Goal: Leave review/rating: Share an evaluation or opinion about a product, service, or content

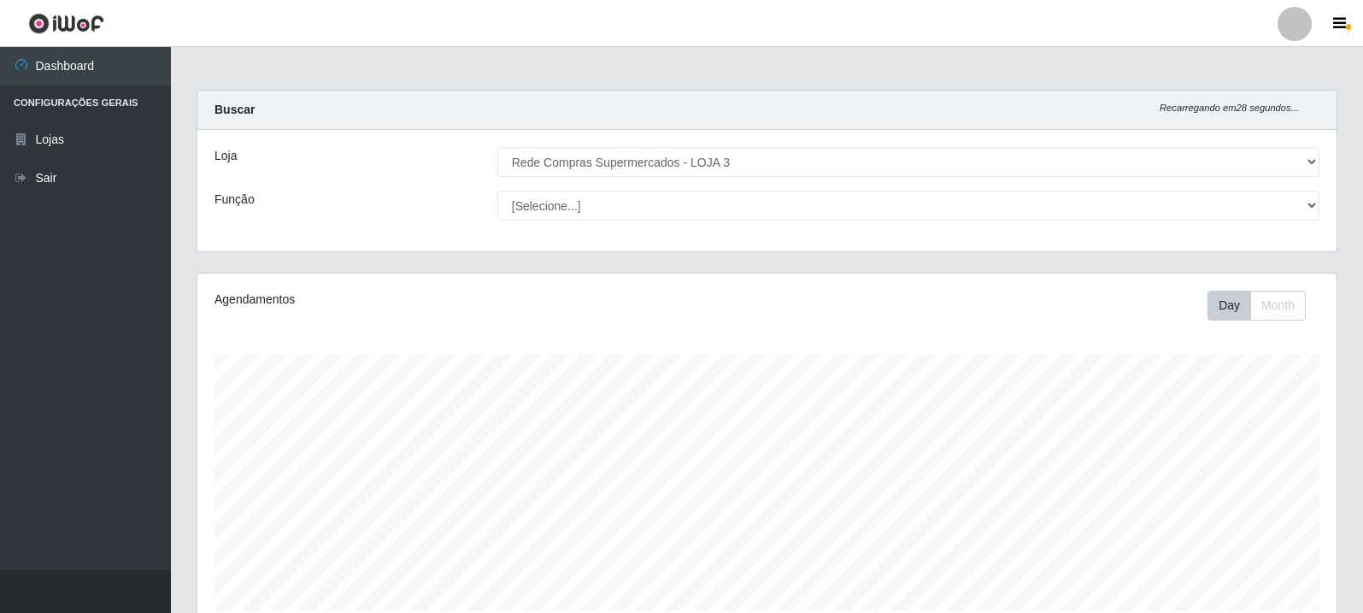
select select "162"
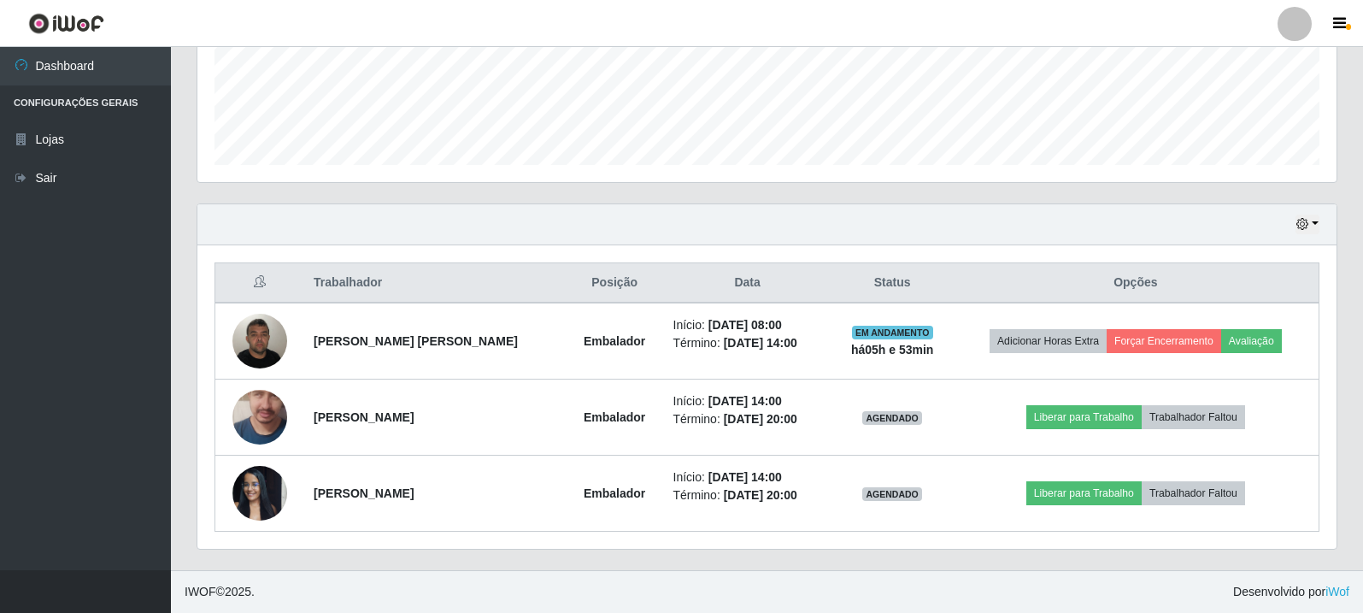
scroll to position [355, 1139]
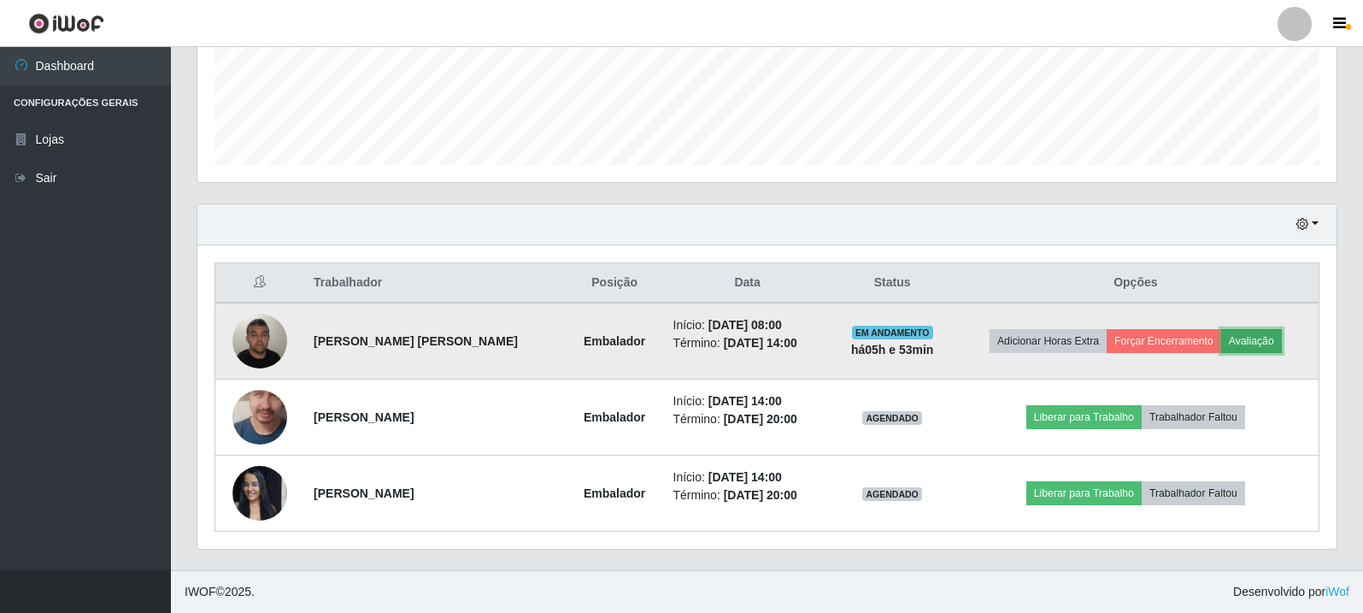
click at [1275, 338] on button "Avaliação" at bounding box center [1251, 341] width 61 height 24
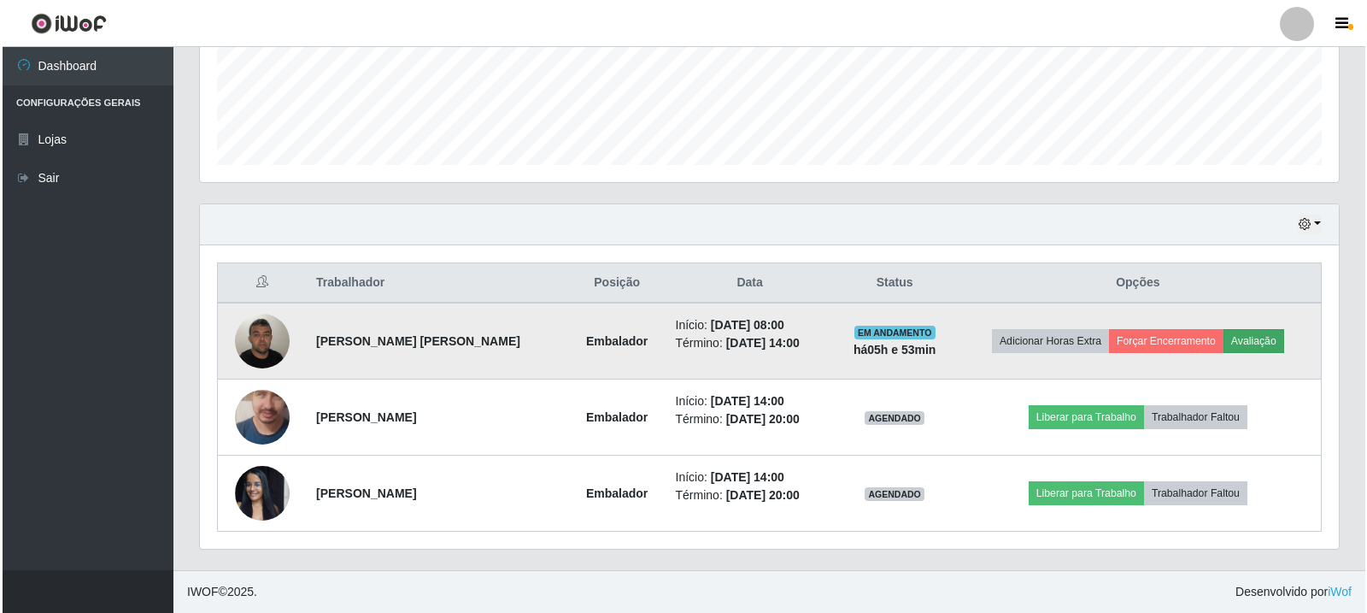
scroll to position [355, 1130]
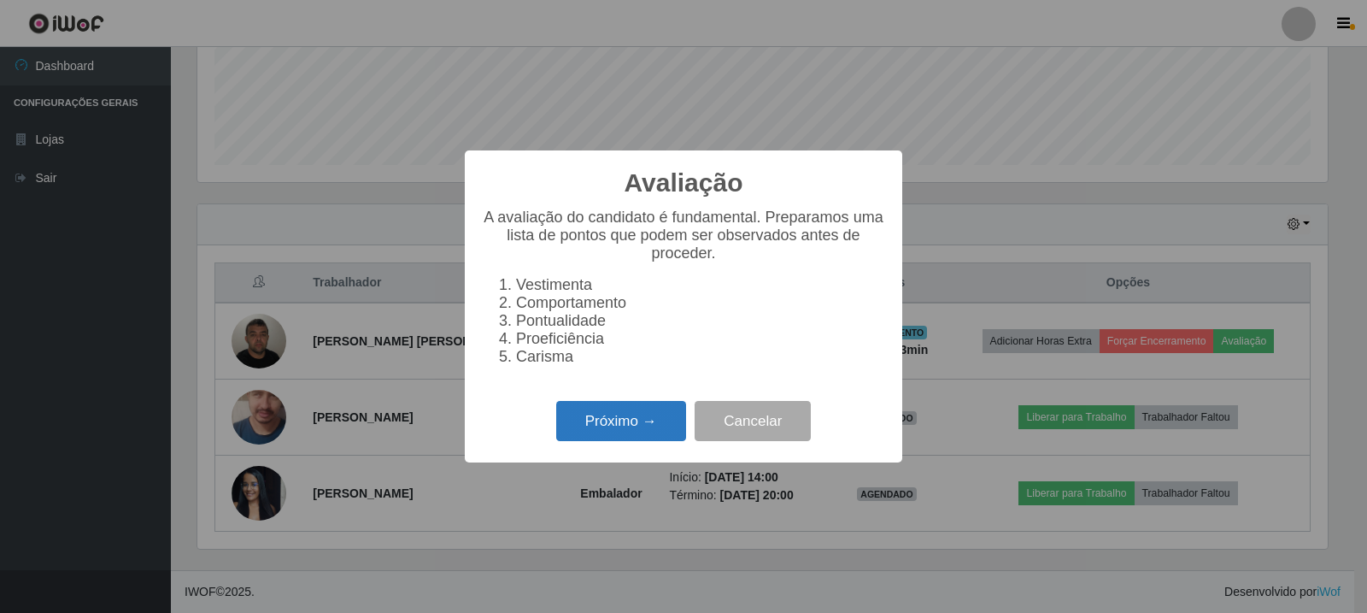
click at [642, 430] on button "Próximo →" at bounding box center [621, 421] width 130 height 40
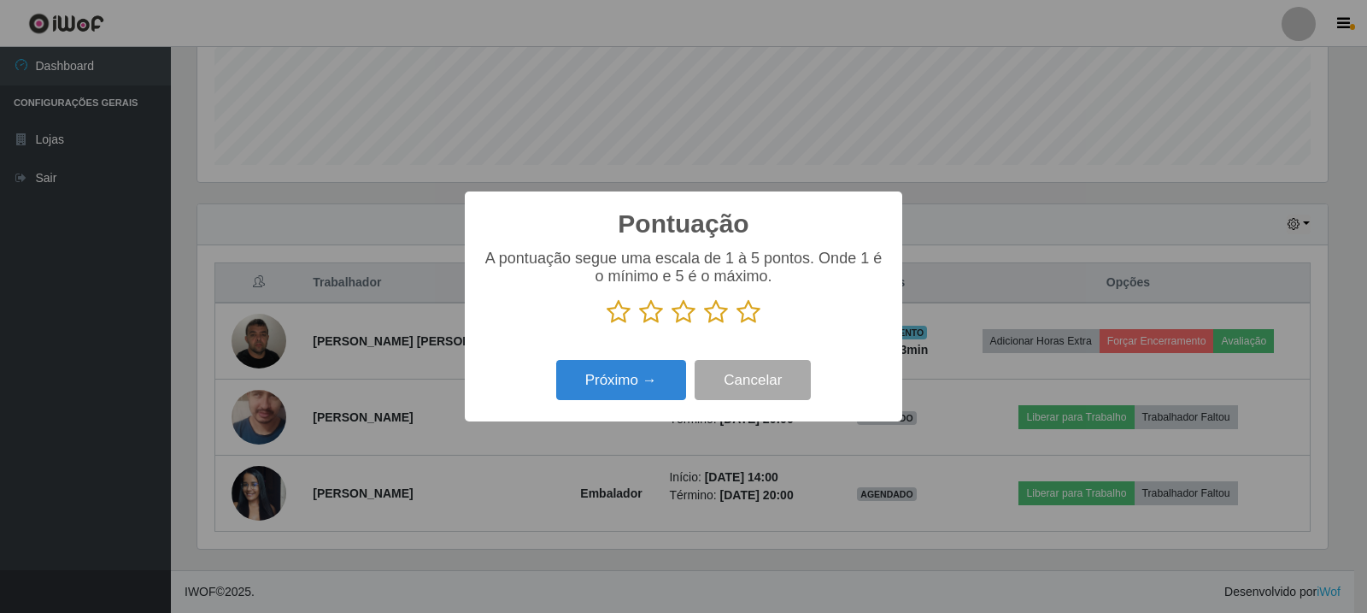
scroll to position [854129, 853354]
click at [758, 308] on icon at bounding box center [749, 312] width 24 height 26
click at [737, 325] on input "radio" at bounding box center [737, 325] width 0 height 0
drag, startPoint x: 538, startPoint y: 399, endPoint x: 602, endPoint y: 386, distance: 65.4
click at [540, 399] on div "Próximo → Cancelar" at bounding box center [683, 379] width 403 height 49
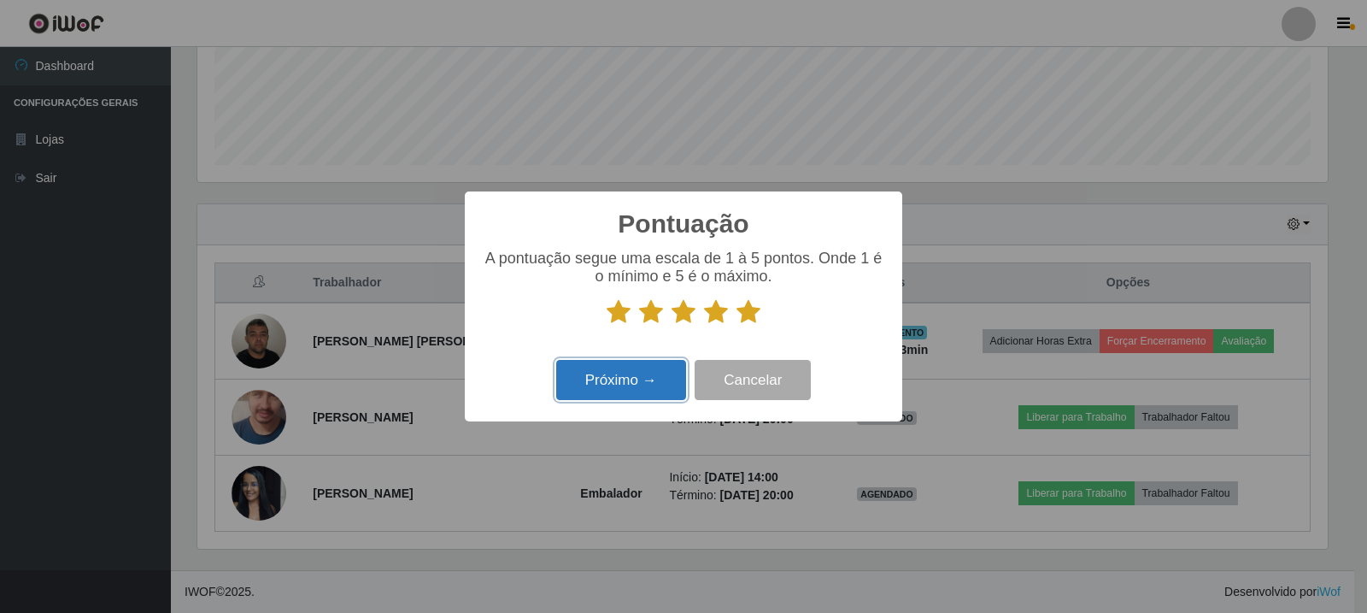
click at [620, 381] on button "Próximo →" at bounding box center [621, 380] width 130 height 40
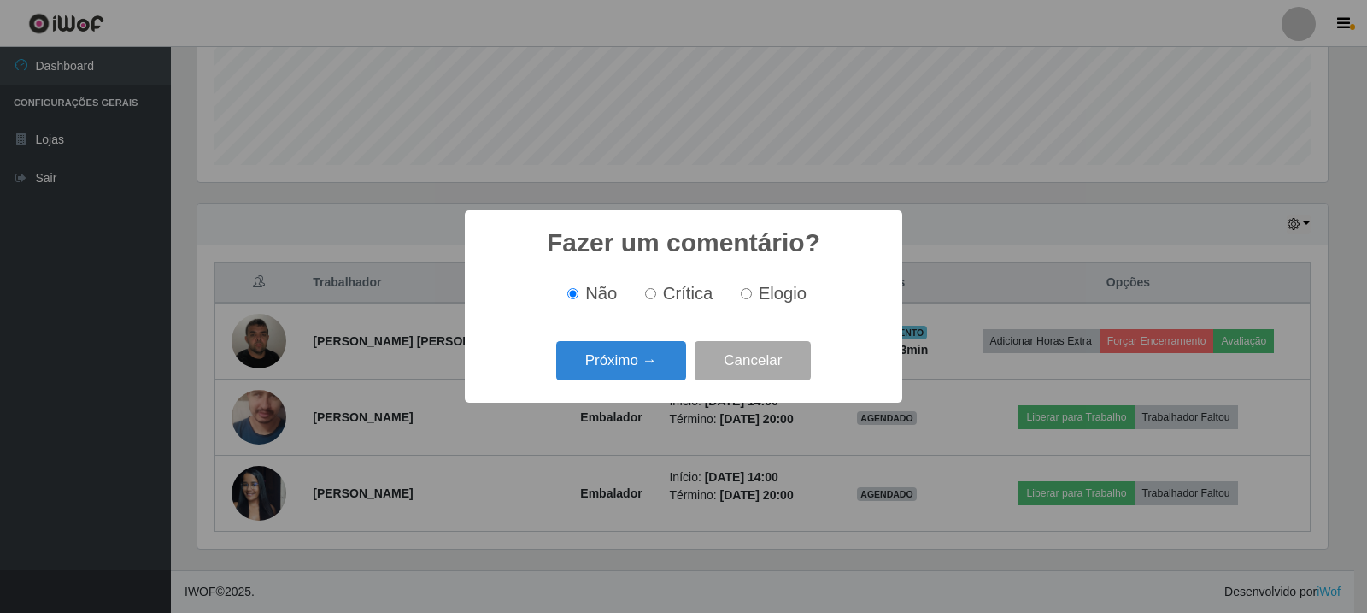
click at [767, 298] on span "Elogio" at bounding box center [783, 293] width 48 height 19
click at [752, 298] on input "Elogio" at bounding box center [746, 293] width 11 height 11
radio input "true"
click at [660, 365] on button "Próximo →" at bounding box center [621, 361] width 130 height 40
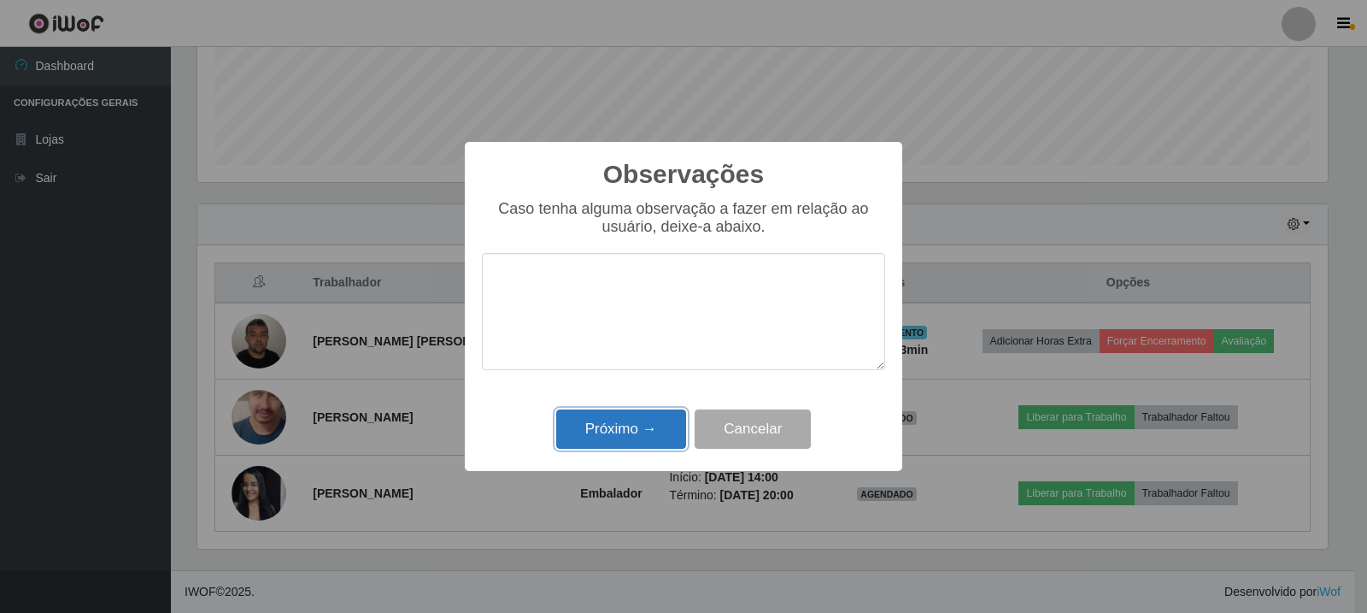
click at [635, 445] on button "Próximo →" at bounding box center [621, 429] width 130 height 40
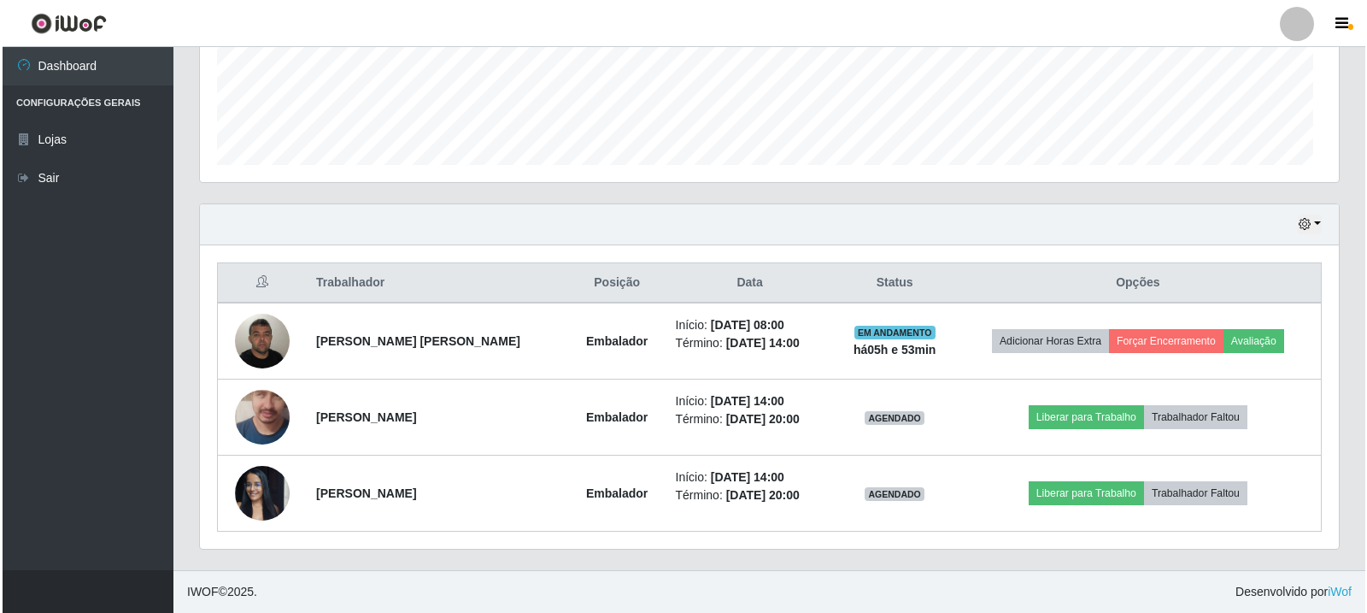
scroll to position [355, 1139]
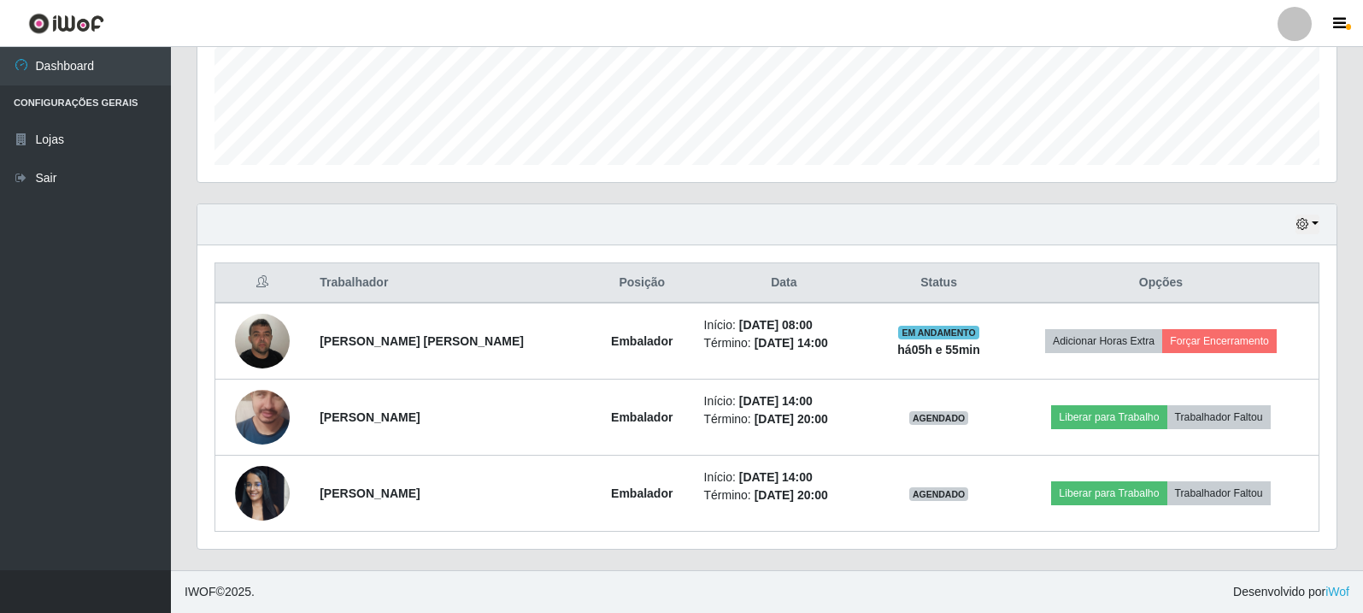
drag, startPoint x: 597, startPoint y: 186, endPoint x: 531, endPoint y: 178, distance: 66.3
drag, startPoint x: 531, startPoint y: 178, endPoint x: 913, endPoint y: 235, distance: 386.2
click at [913, 235] on div "Hoje 1 dia 3 dias 1 Semana Não encerrados" at bounding box center [766, 224] width 1139 height 41
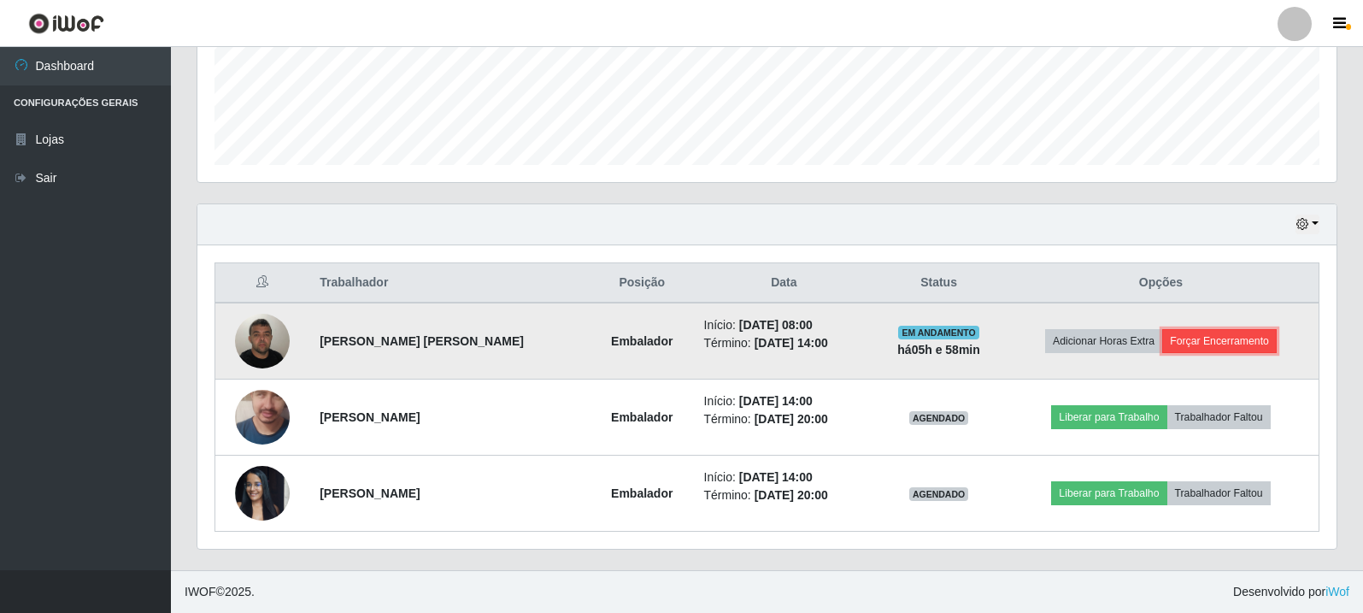
click at [1215, 342] on button "Forçar Encerramento" at bounding box center [1219, 341] width 115 height 24
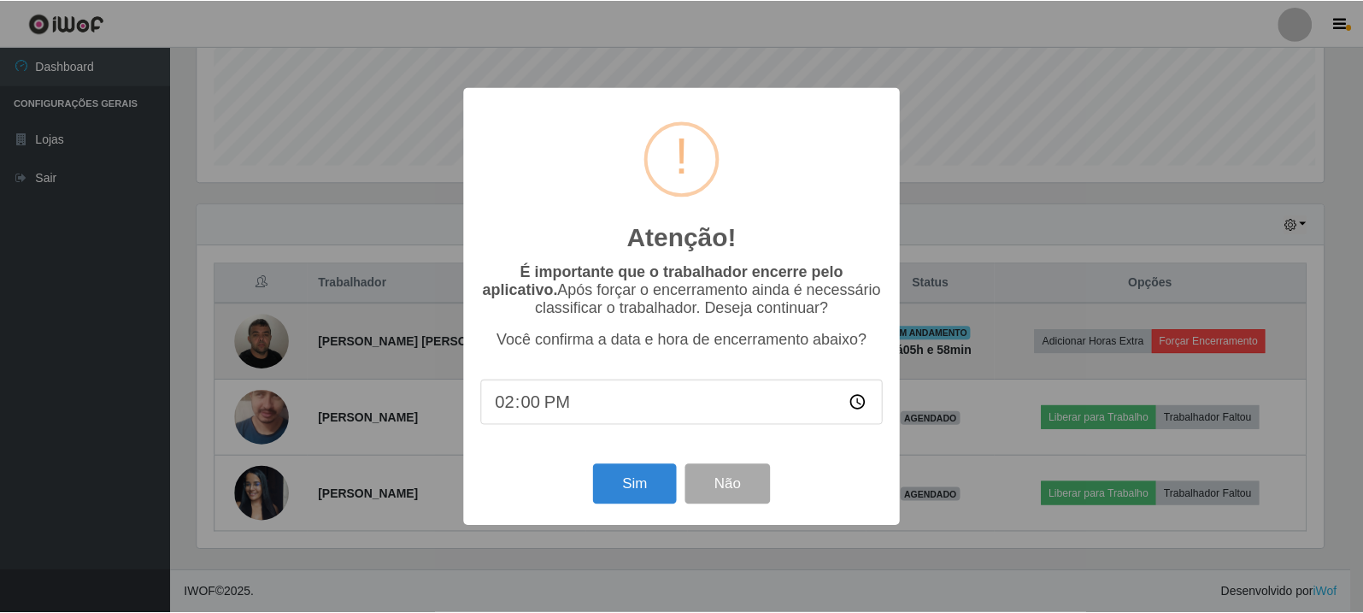
scroll to position [355, 1130]
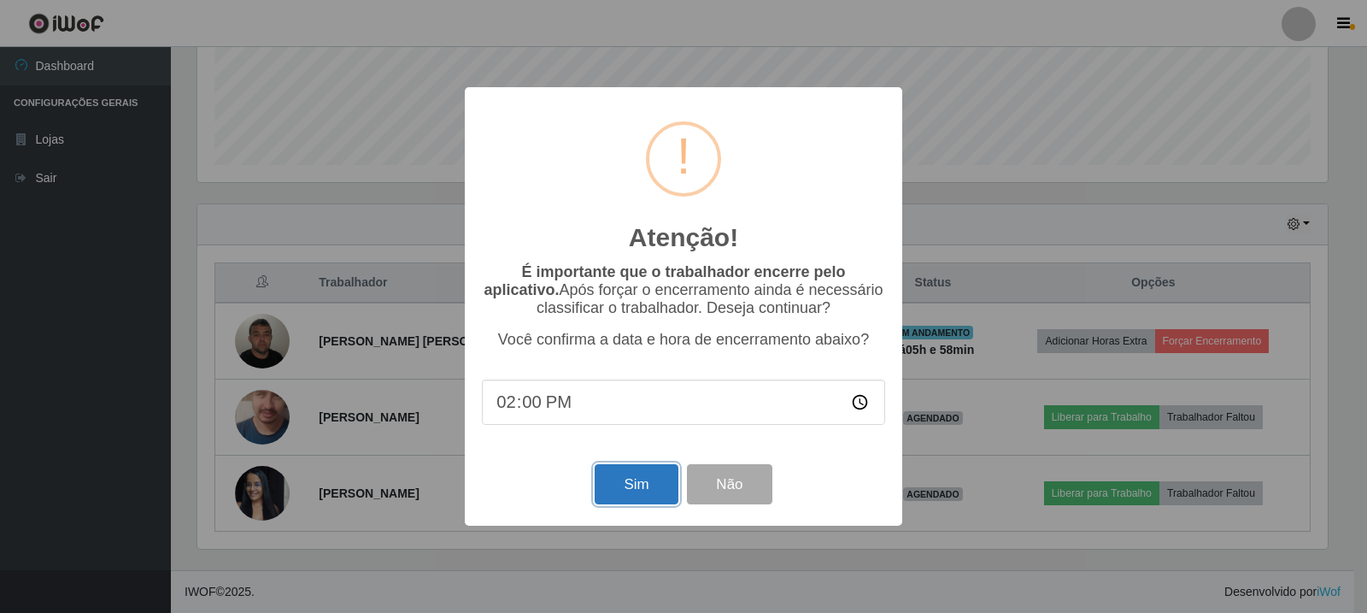
click at [662, 473] on button "Sim" at bounding box center [636, 484] width 83 height 40
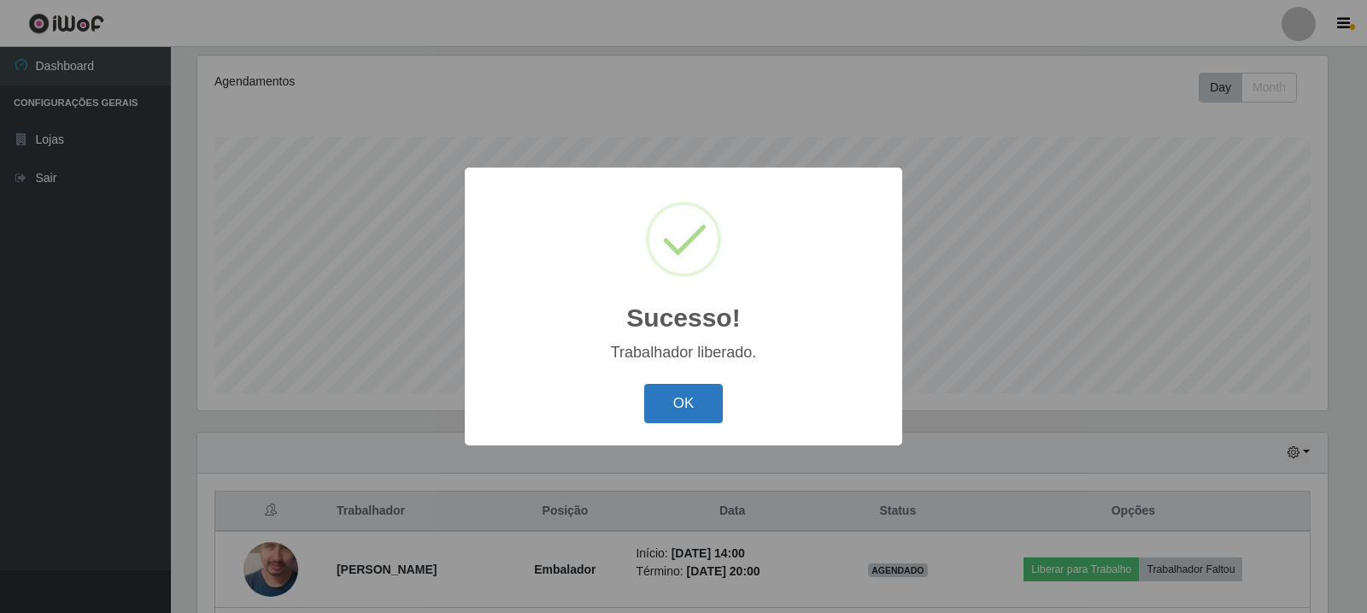
click at [685, 405] on button "OK" at bounding box center [683, 404] width 79 height 40
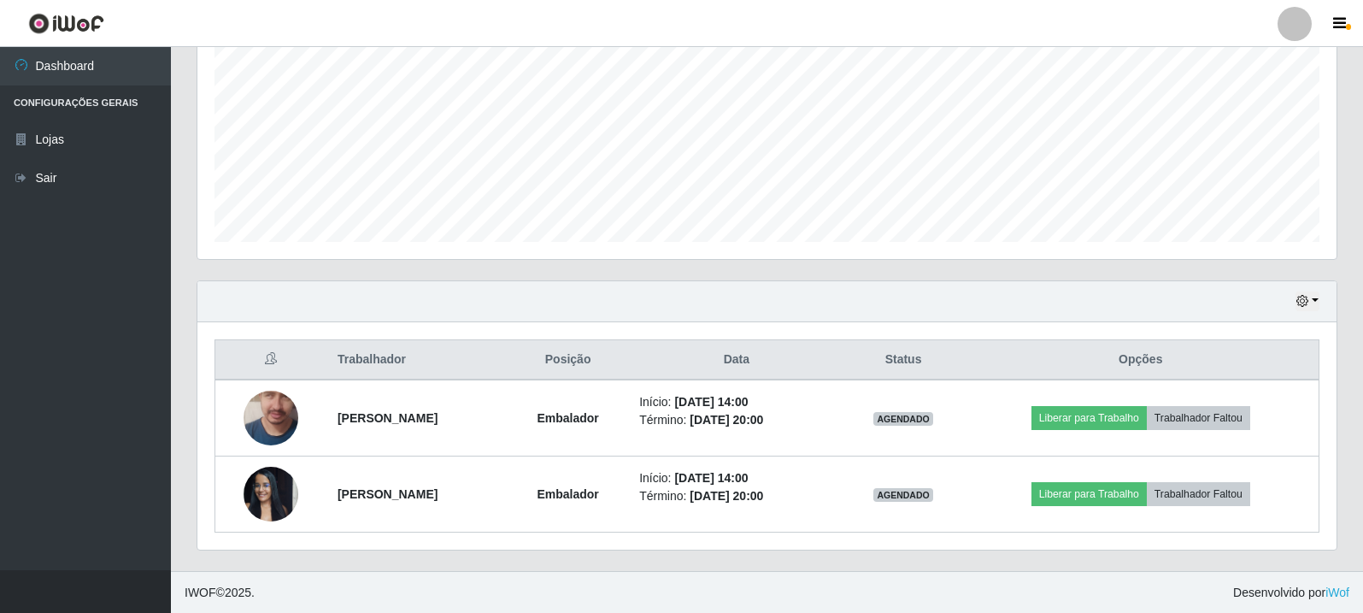
scroll to position [370, 0]
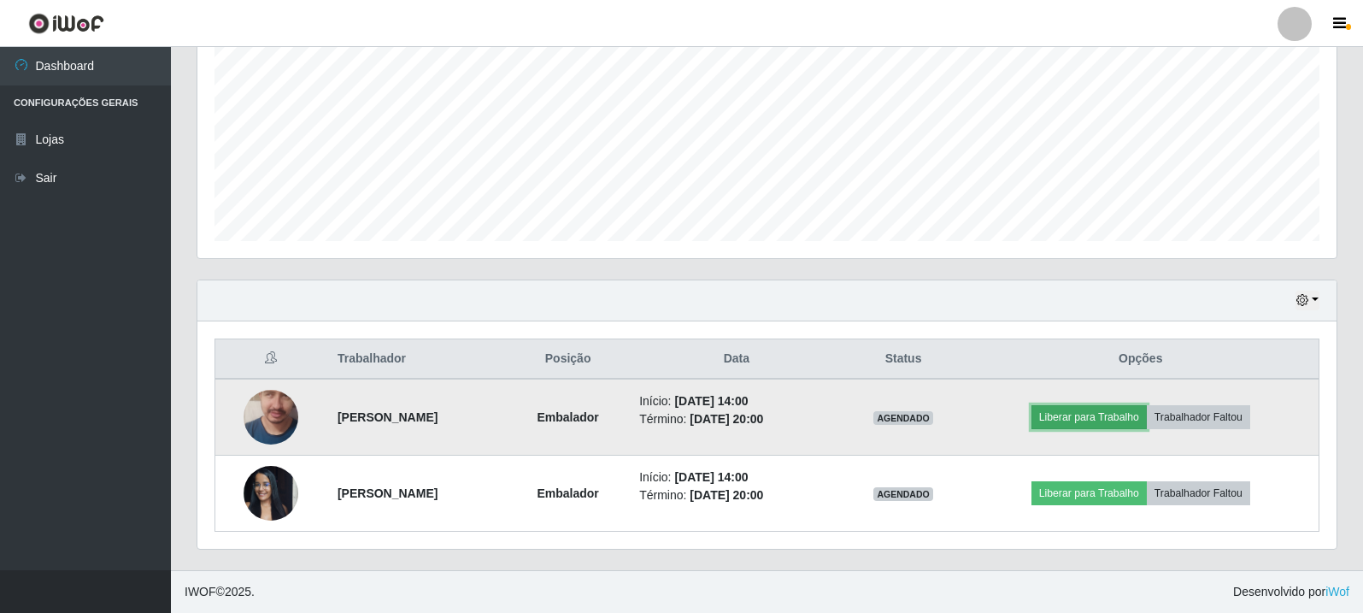
click at [1133, 414] on button "Liberar para Trabalho" at bounding box center [1088, 417] width 115 height 24
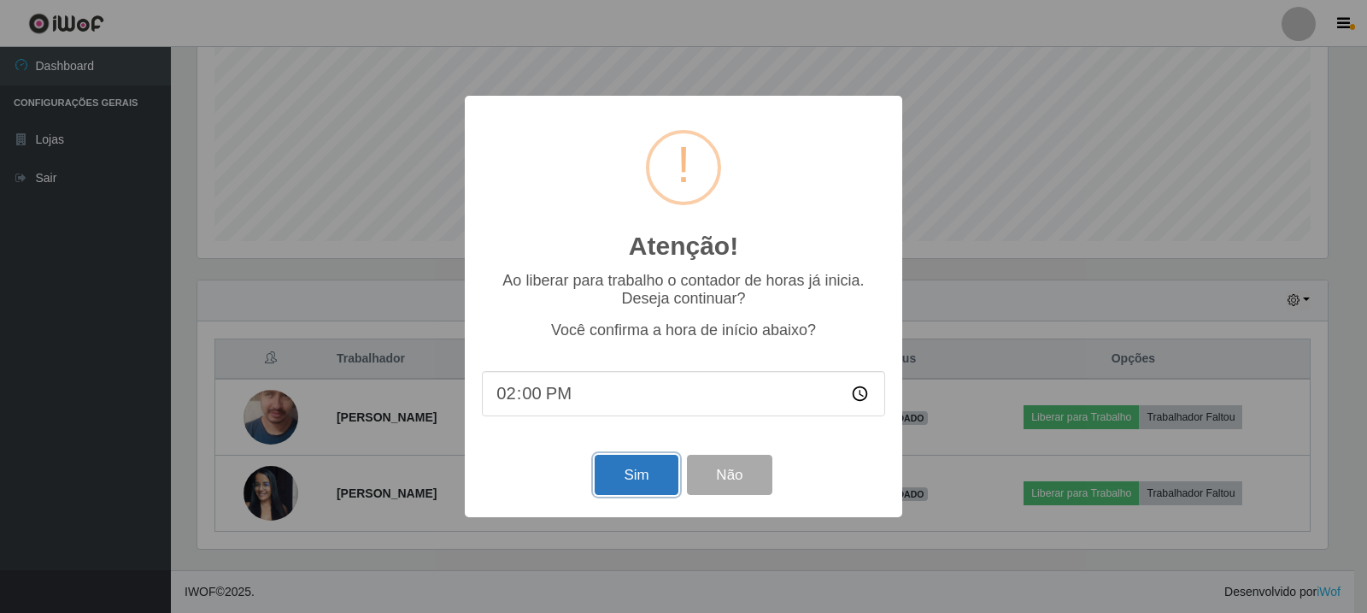
click at [644, 475] on button "Sim" at bounding box center [636, 475] width 83 height 40
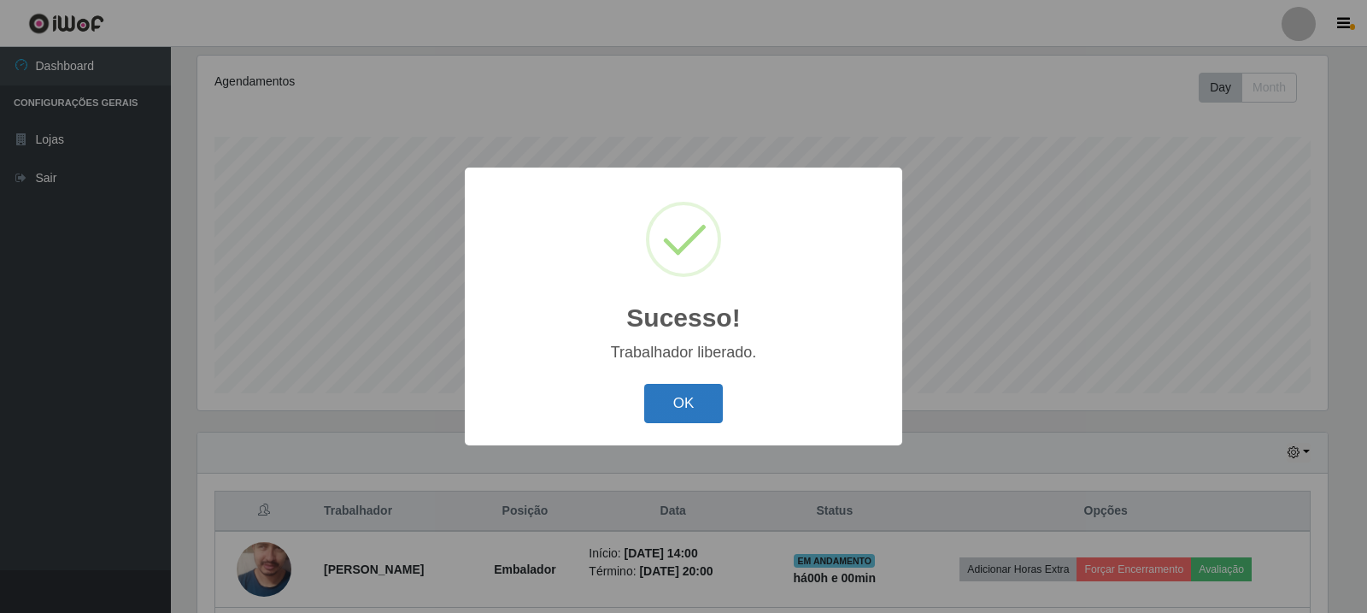
click at [670, 404] on button "OK" at bounding box center [683, 404] width 79 height 40
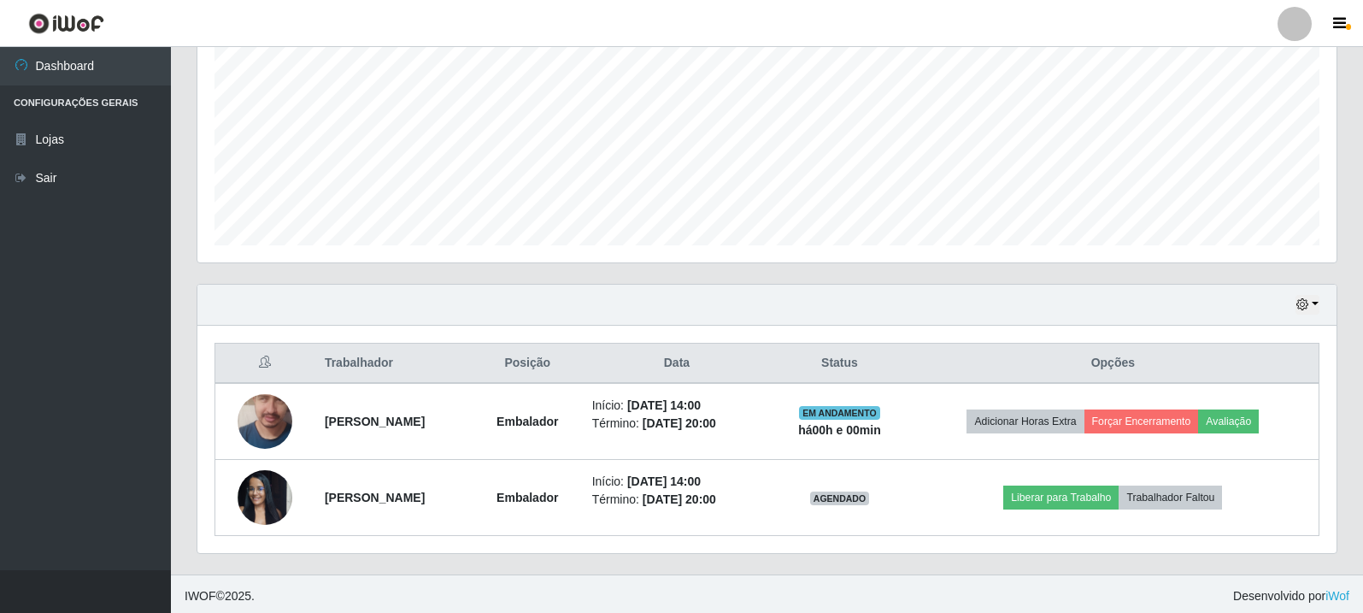
scroll to position [370, 0]
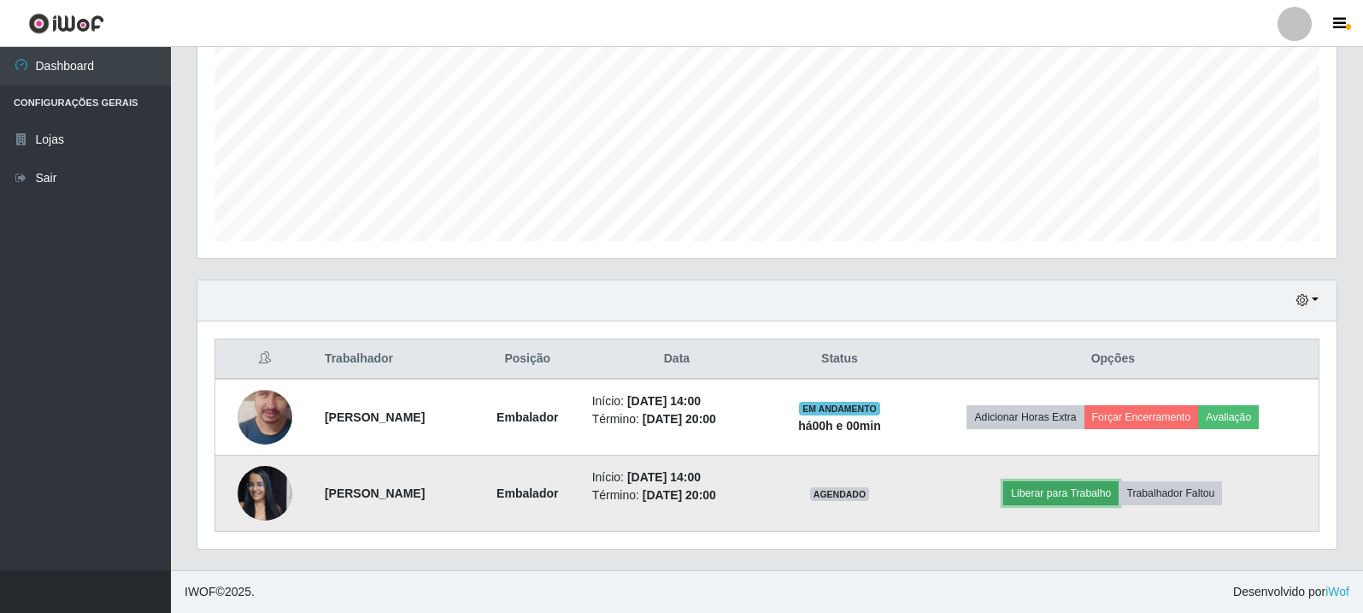
click at [1074, 496] on button "Liberar para Trabalho" at bounding box center [1060, 493] width 115 height 24
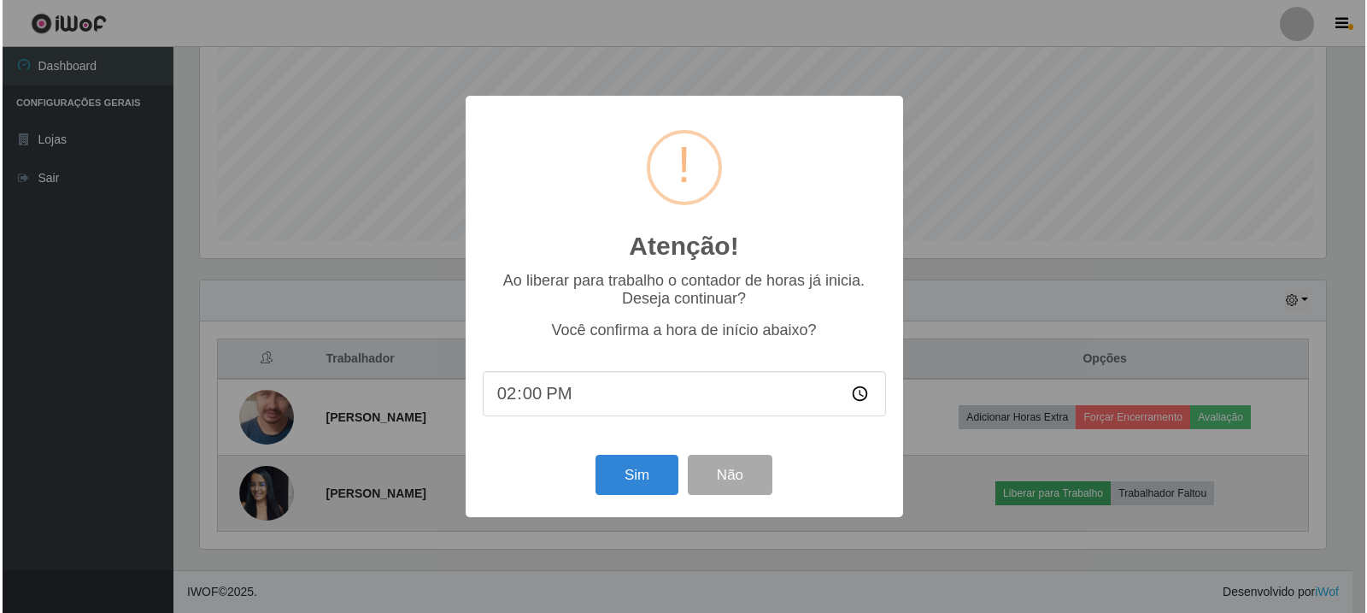
scroll to position [355, 1130]
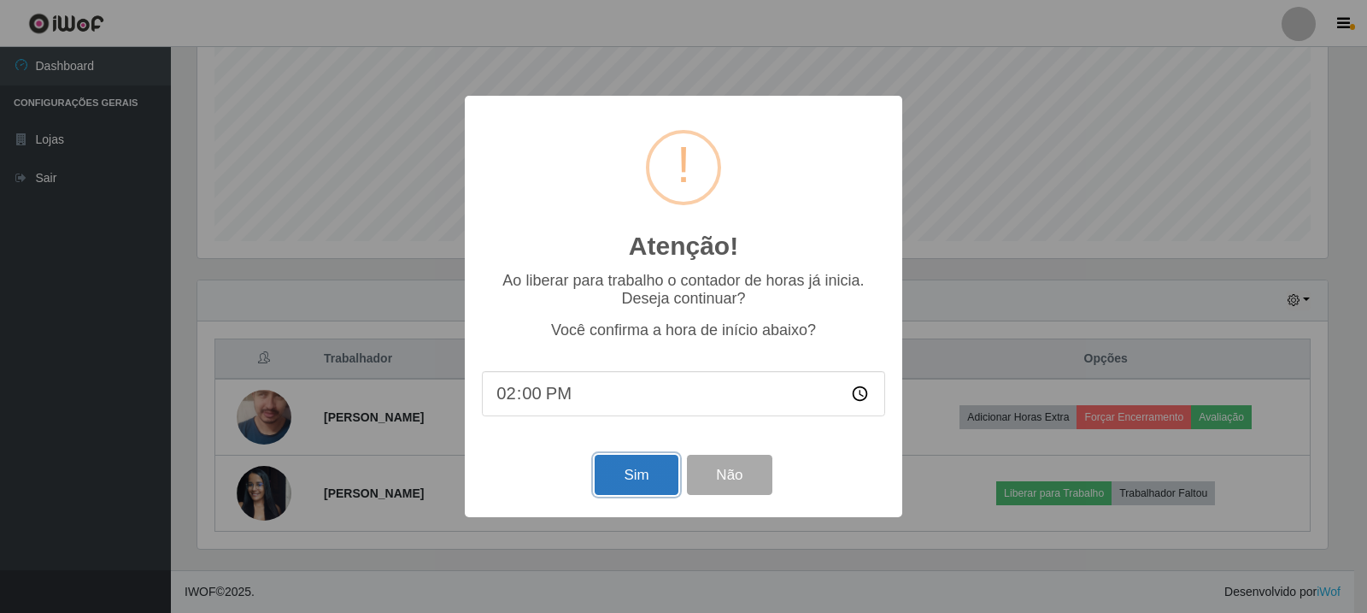
click at [649, 473] on button "Sim" at bounding box center [636, 475] width 83 height 40
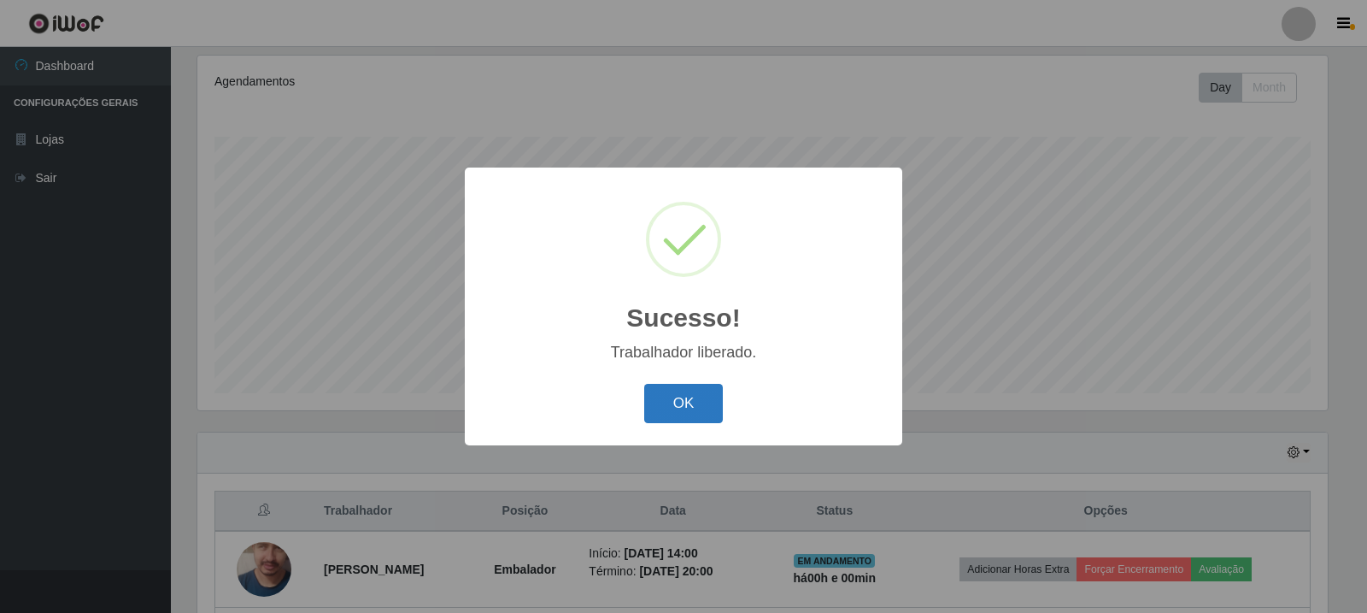
click at [695, 396] on button "OK" at bounding box center [683, 404] width 79 height 40
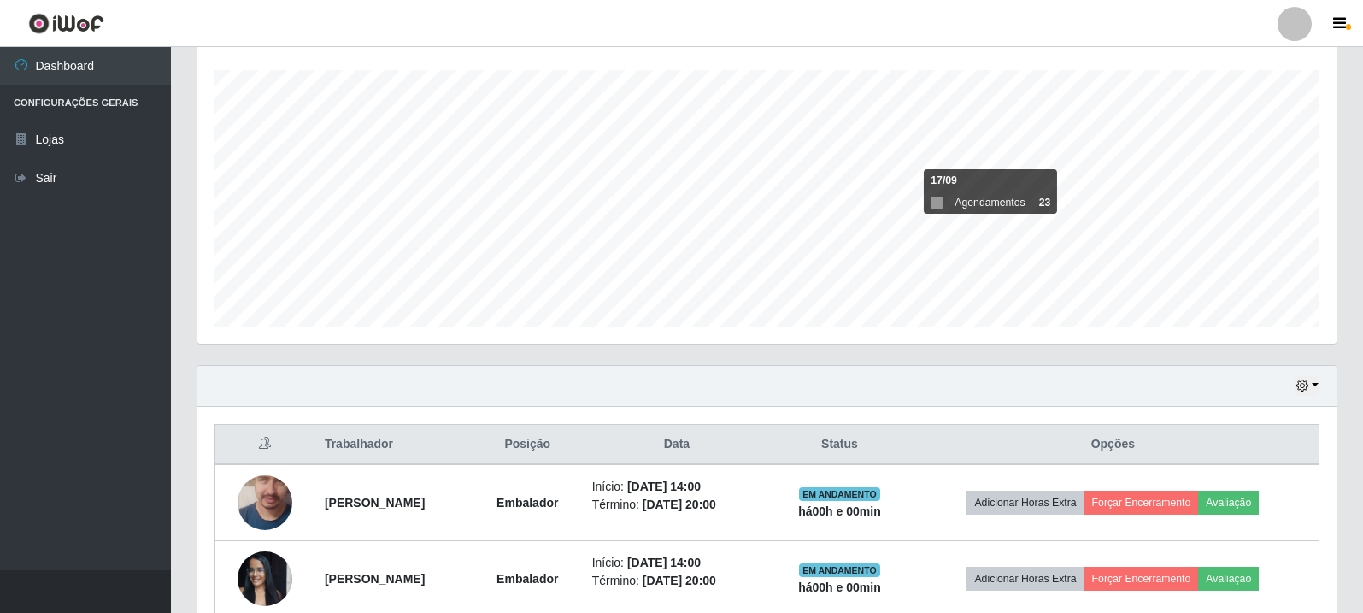
scroll to position [370, 0]
